Goal: Task Accomplishment & Management: Manage account settings

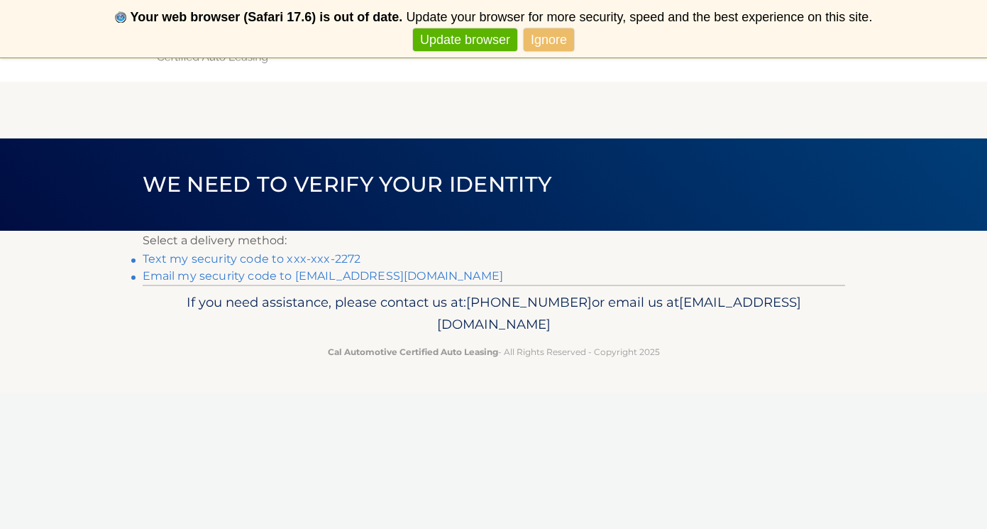
click at [327, 255] on link "Text my security code to xxx-xxx-2272" at bounding box center [252, 258] width 219 height 13
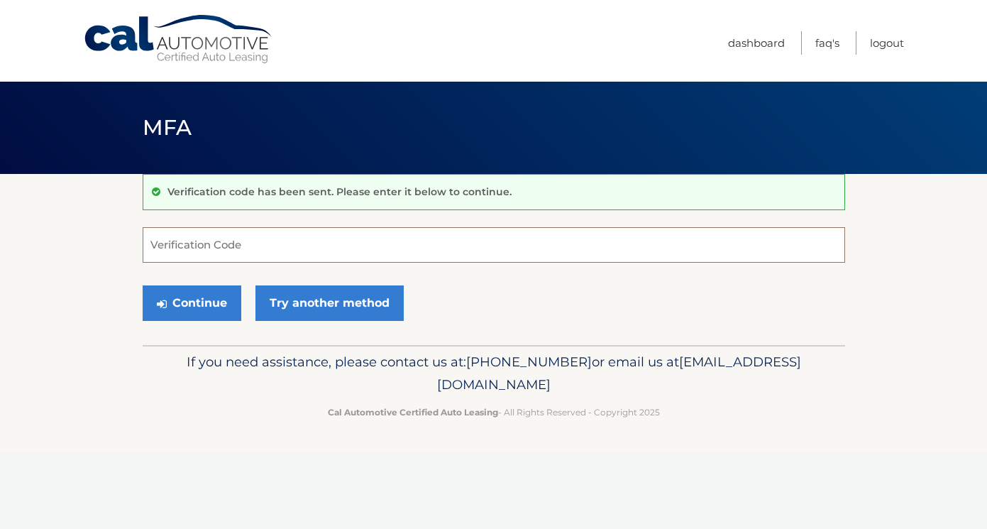
click at [250, 246] on input "Verification Code" at bounding box center [494, 244] width 702 height 35
type input "414466"
click at [216, 299] on button "Continue" at bounding box center [192, 302] width 99 height 35
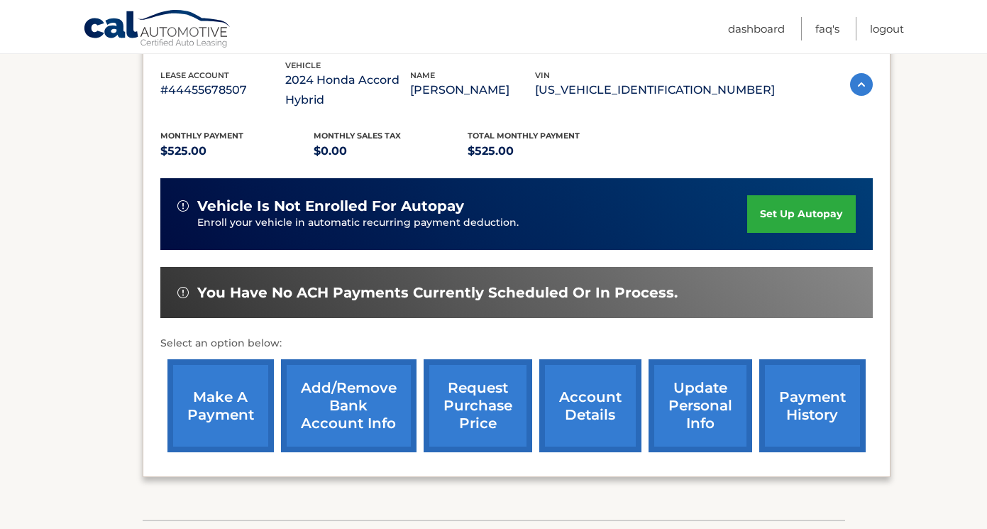
scroll to position [255, 0]
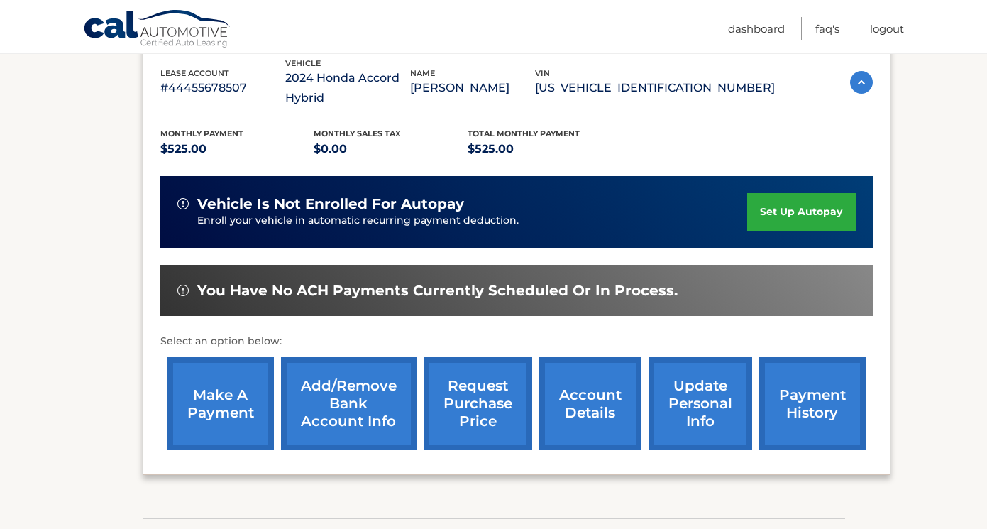
click at [230, 400] on link "make a payment" at bounding box center [220, 403] width 106 height 93
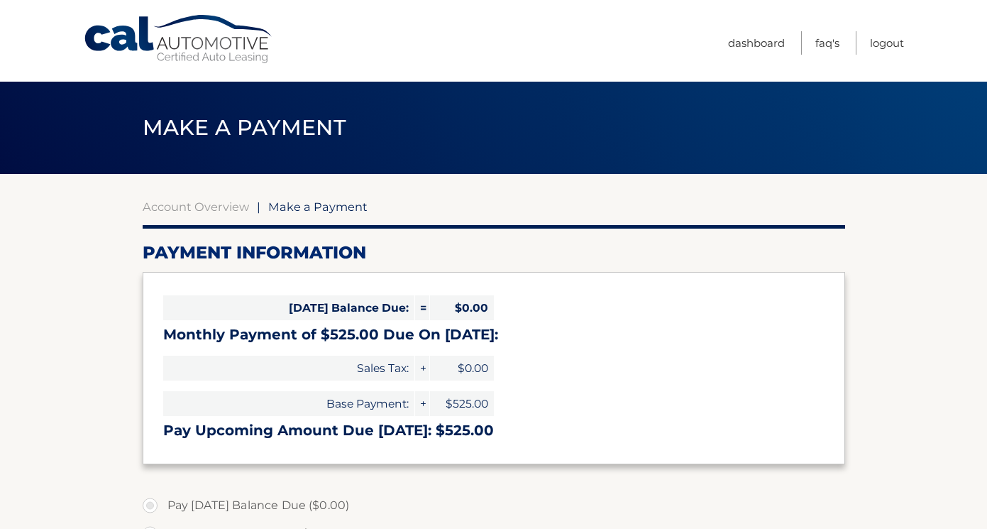
select select "NjI0YjEyNWQtZGZjMi00YzM5LTk5Y2YtZDlmNTQ2MjdhMTc4"
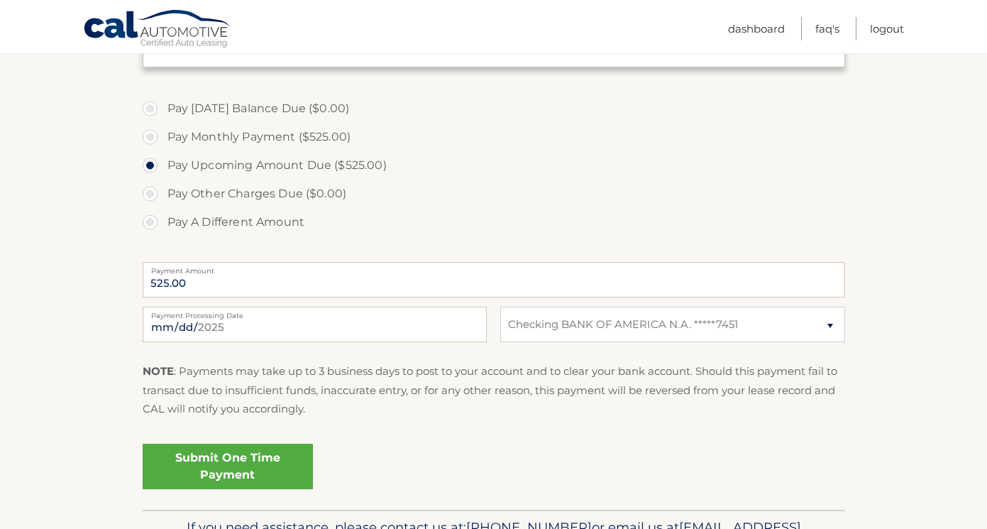
scroll to position [412, 0]
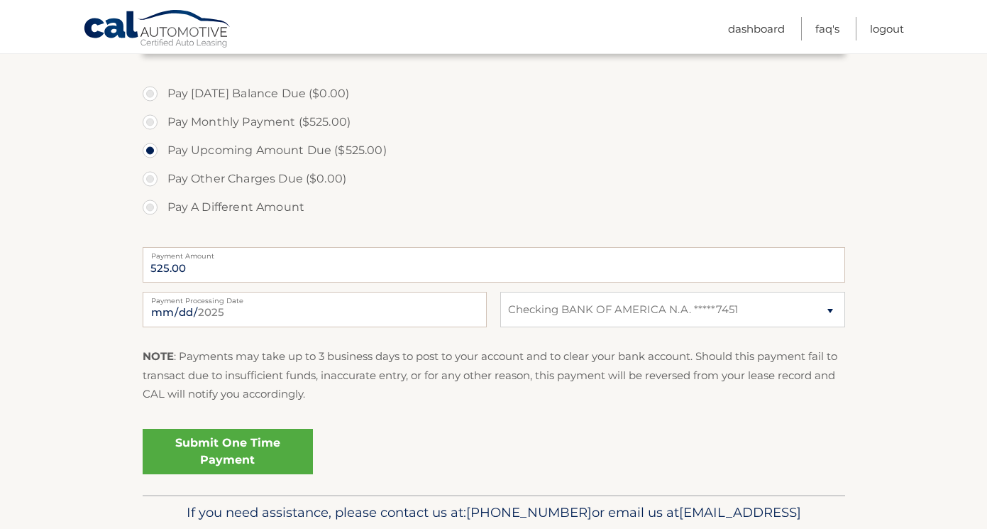
click at [211, 451] on link "Submit One Time Payment" at bounding box center [228, 451] width 170 height 45
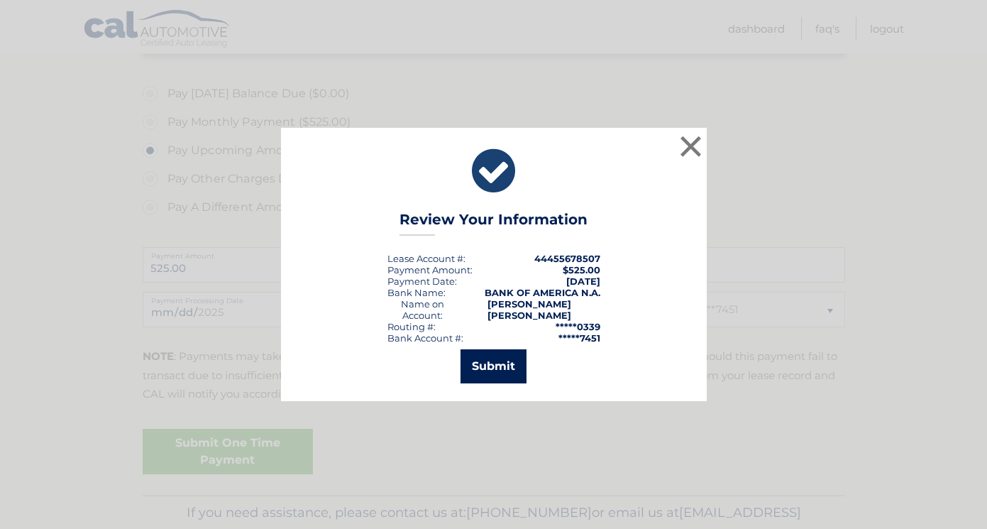
click at [492, 369] on button "Submit" at bounding box center [494, 366] width 66 height 34
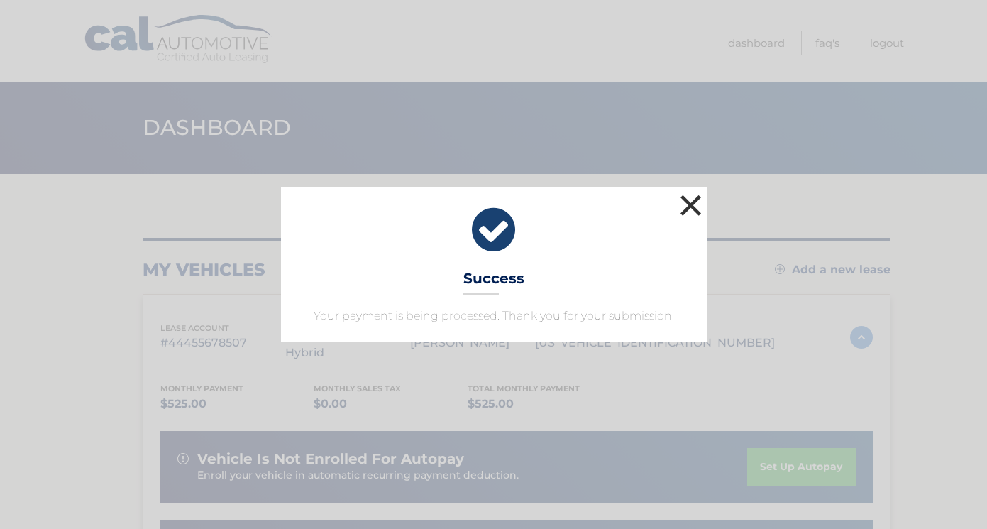
click at [693, 201] on button "×" at bounding box center [691, 205] width 28 height 28
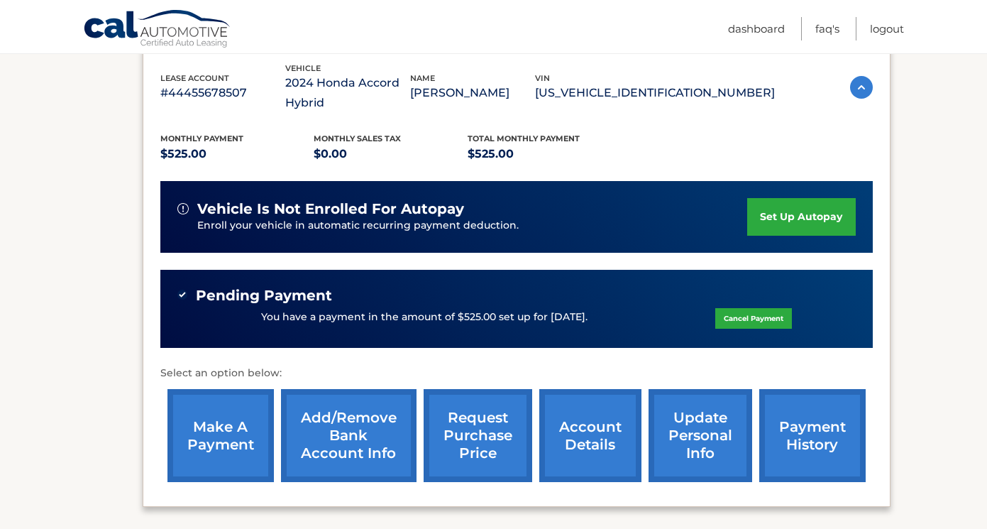
scroll to position [318, 0]
